Goal: Answer question/provide support

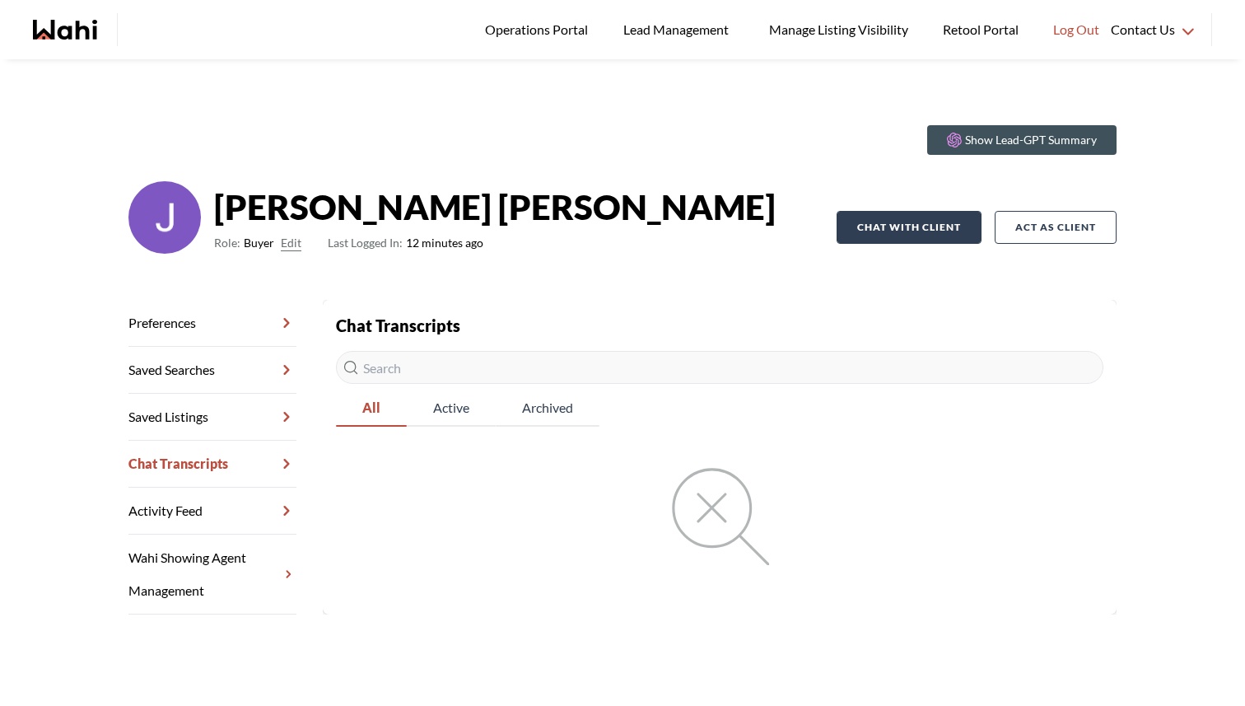
scroll to position [59, 0]
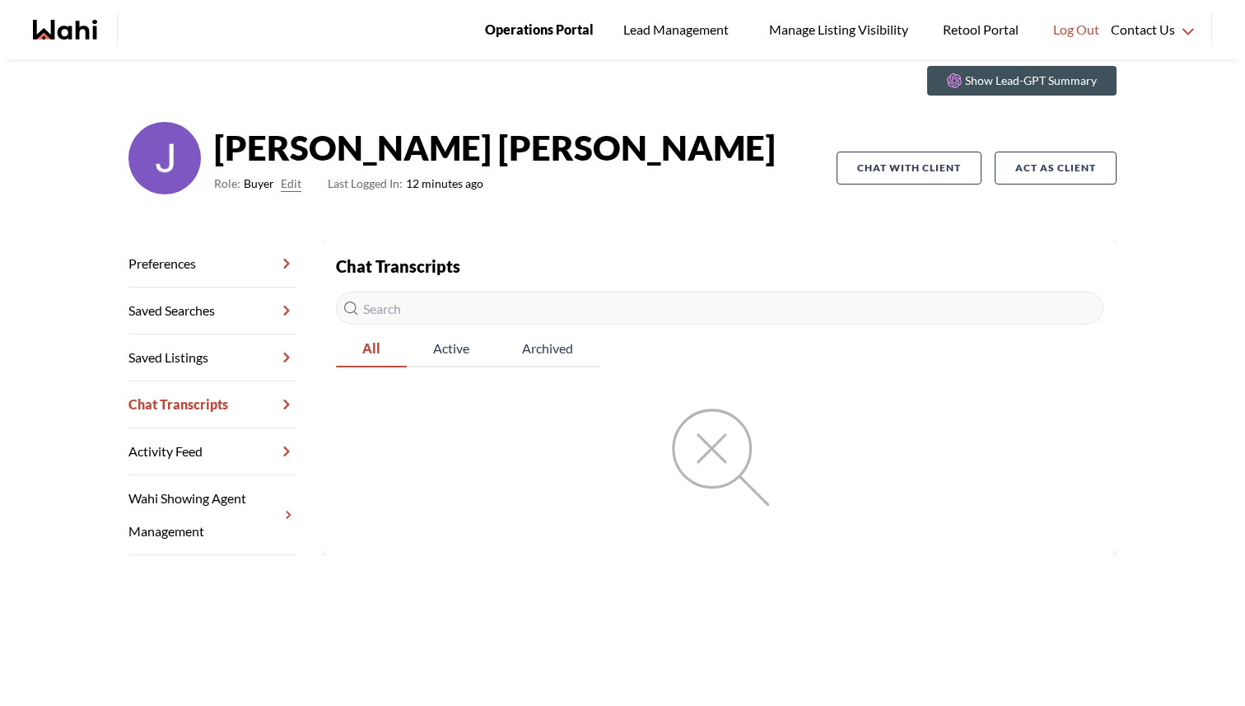
click at [557, 38] on span "Operations Portal" at bounding box center [539, 29] width 109 height 21
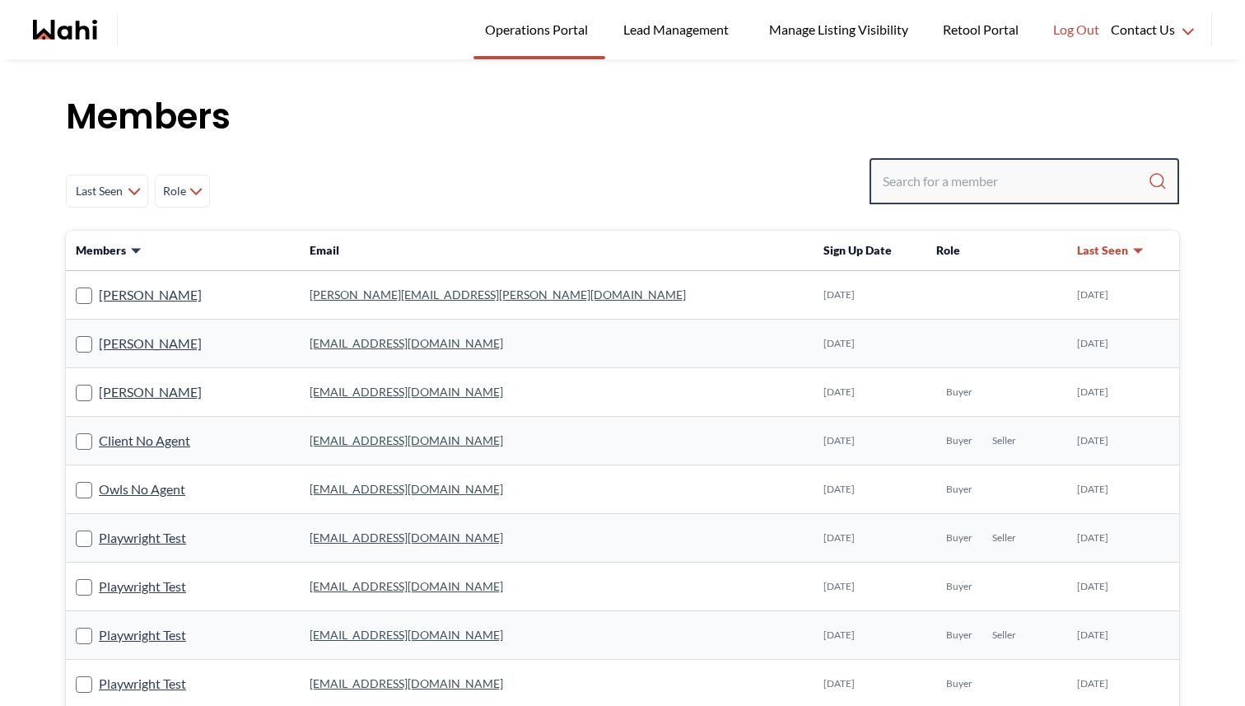
click at [949, 184] on input "Search input" at bounding box center [1015, 181] width 265 height 30
type input "hunter holmes"
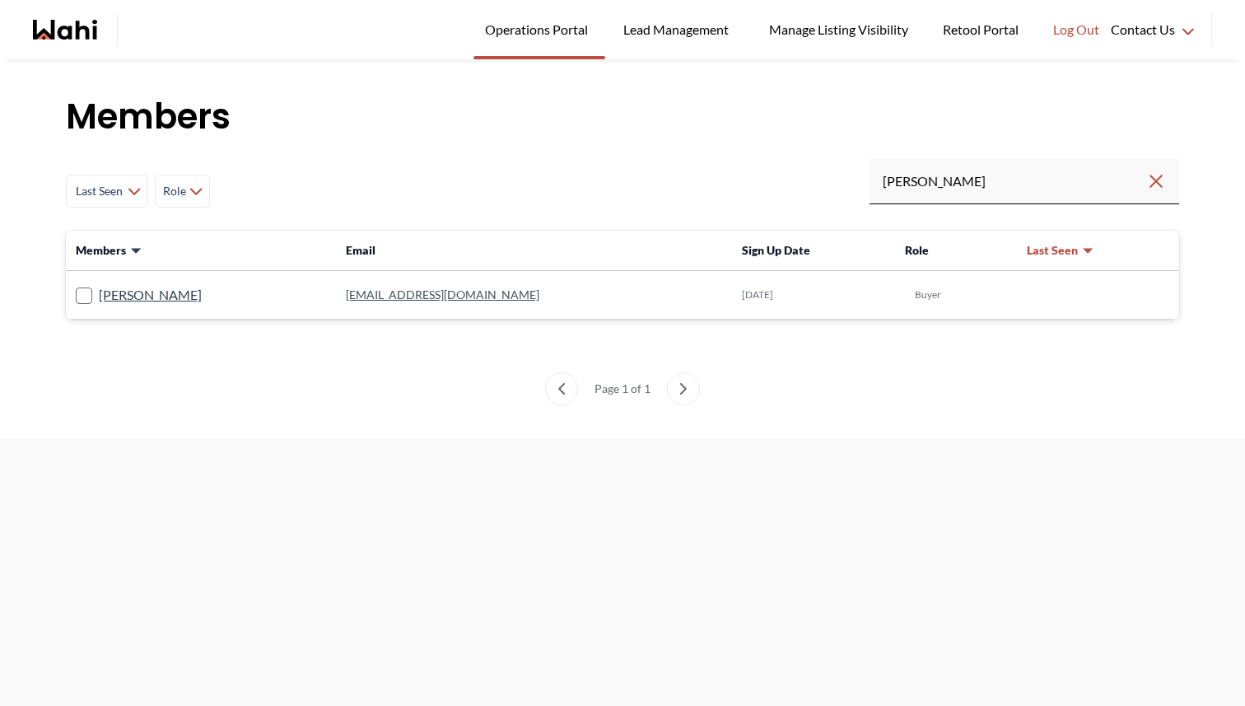
click at [437, 297] on link "holmeshunter773@gmail.com" at bounding box center [443, 294] width 194 height 14
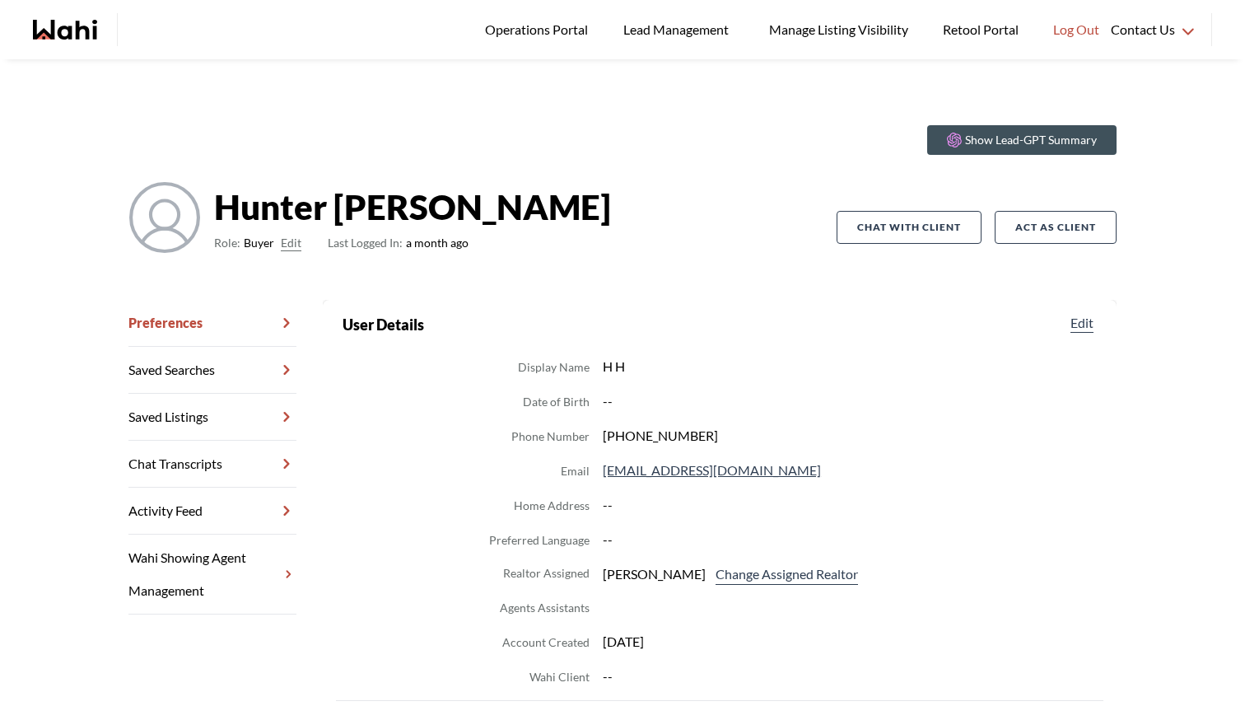
click at [197, 471] on link "Chat Transcripts" at bounding box center [212, 464] width 168 height 47
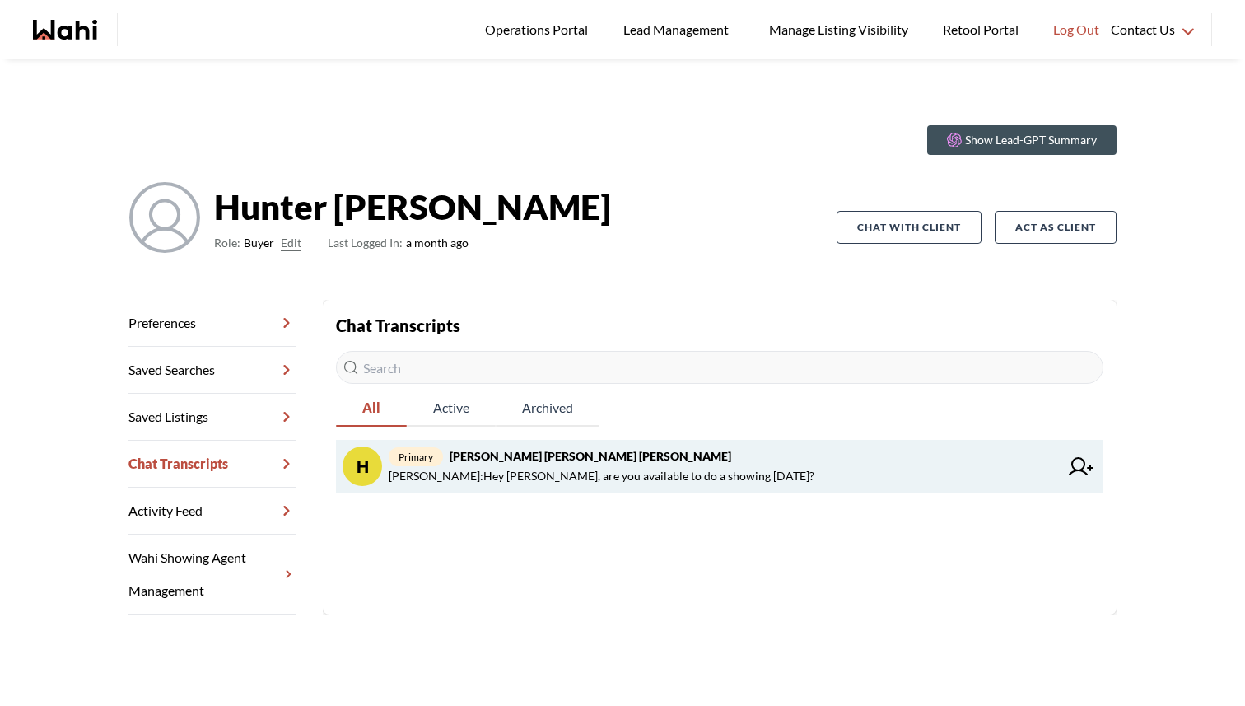
click at [812, 462] on span "primary Hunter Holmes, Emma Kinch, Angie" at bounding box center [724, 456] width 670 height 20
